Goal: Navigation & Orientation: Understand site structure

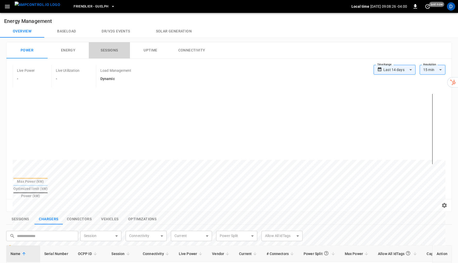
click at [113, 51] on button "Sessions" at bounding box center [109, 50] width 41 height 16
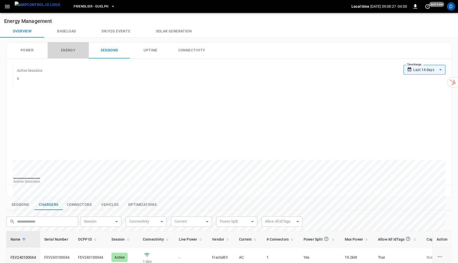
click at [67, 48] on button "Energy" at bounding box center [68, 50] width 41 height 16
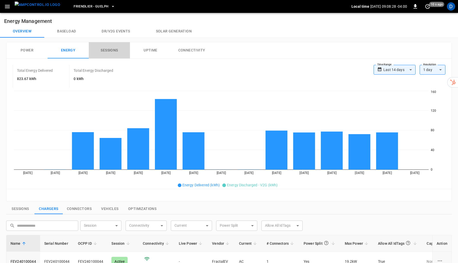
click at [108, 48] on button "Sessions" at bounding box center [109, 50] width 41 height 16
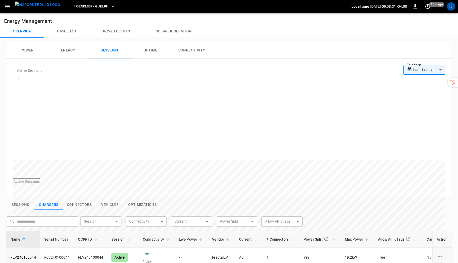
click at [26, 50] on button "Power" at bounding box center [26, 50] width 41 height 16
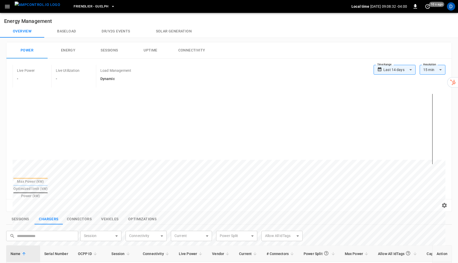
click at [6, 7] on icon "button" at bounding box center [7, 6] width 6 height 6
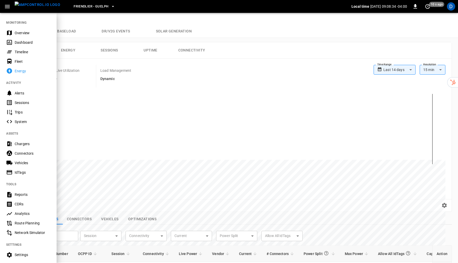
click at [239, 52] on div at bounding box center [229, 131] width 458 height 263
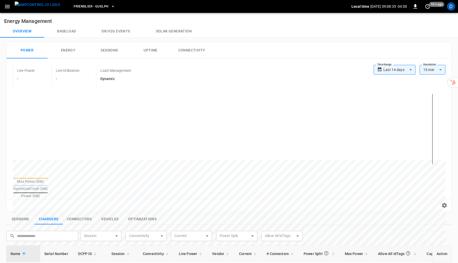
click at [192, 49] on button "Connectivity" at bounding box center [191, 50] width 41 height 16
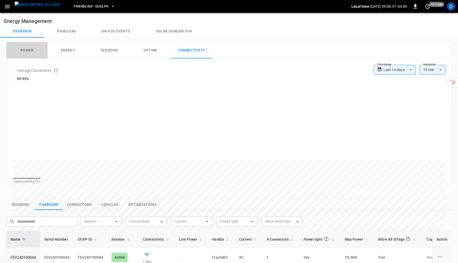
click at [28, 51] on button "Power" at bounding box center [26, 50] width 41 height 16
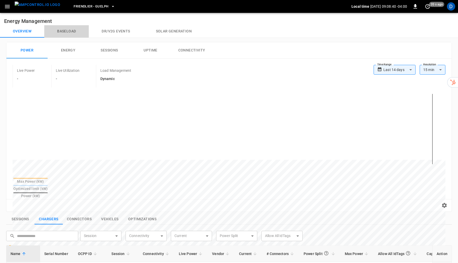
click at [68, 31] on button "Baseload" at bounding box center [66, 31] width 44 height 12
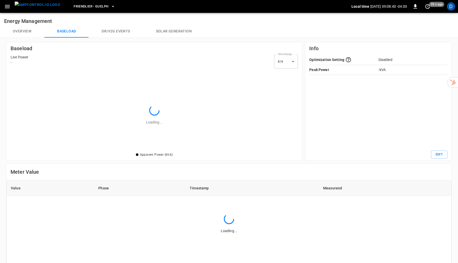
scroll to position [81, 287]
click at [8, 7] on icon "button" at bounding box center [7, 6] width 6 height 6
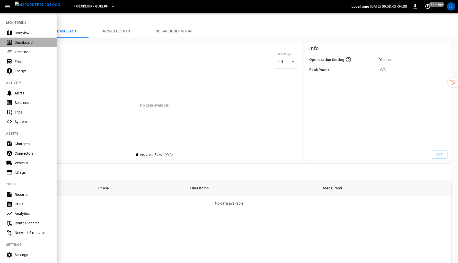
click at [28, 43] on div "Dashboard" at bounding box center [33, 42] width 36 height 5
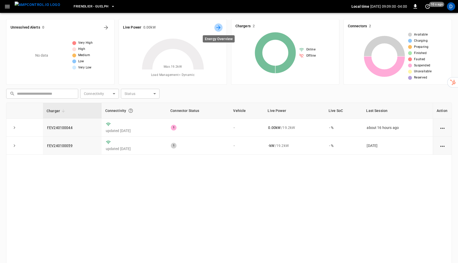
click at [219, 28] on icon "Energy Overview" at bounding box center [218, 27] width 4 height 4
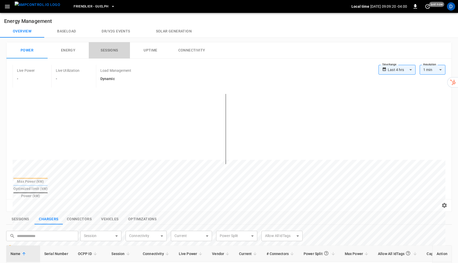
click at [111, 49] on button "Sessions" at bounding box center [109, 50] width 41 height 16
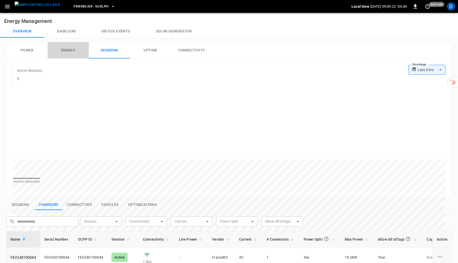
click at [72, 55] on button "Energy" at bounding box center [68, 50] width 41 height 16
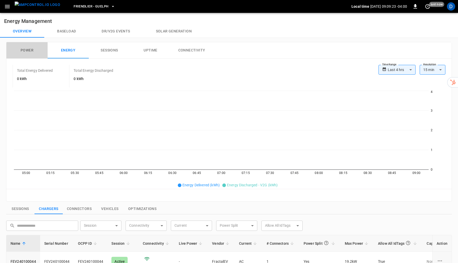
click at [24, 52] on button "Power" at bounding box center [26, 50] width 41 height 16
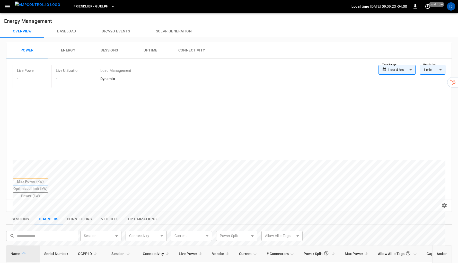
click at [60, 30] on button "Baseload" at bounding box center [66, 31] width 44 height 12
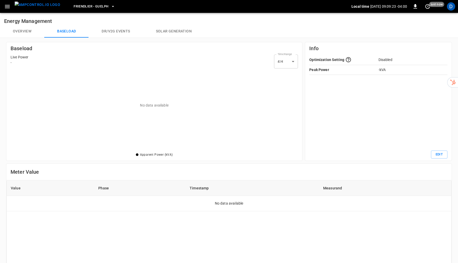
scroll to position [81, 287]
click at [23, 32] on button "Overview" at bounding box center [22, 31] width 44 height 12
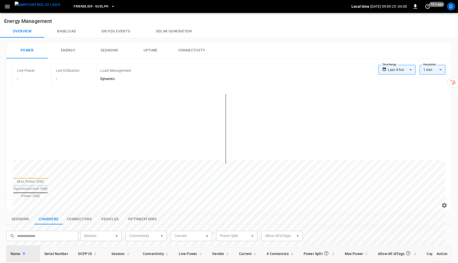
click at [118, 50] on button "Sessions" at bounding box center [109, 50] width 41 height 16
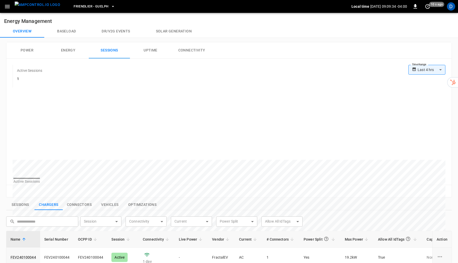
click at [86, 5] on span "Friendlier - Guelph" at bounding box center [91, 7] width 35 height 6
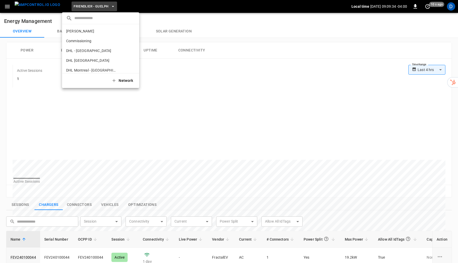
scroll to position [57, 0]
click at [39, 6] on div at bounding box center [229, 131] width 458 height 263
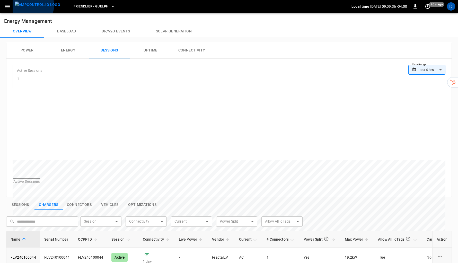
click at [26, 5] on img "menu" at bounding box center [38, 5] width 46 height 6
